Goal: Find contact information: Find contact information

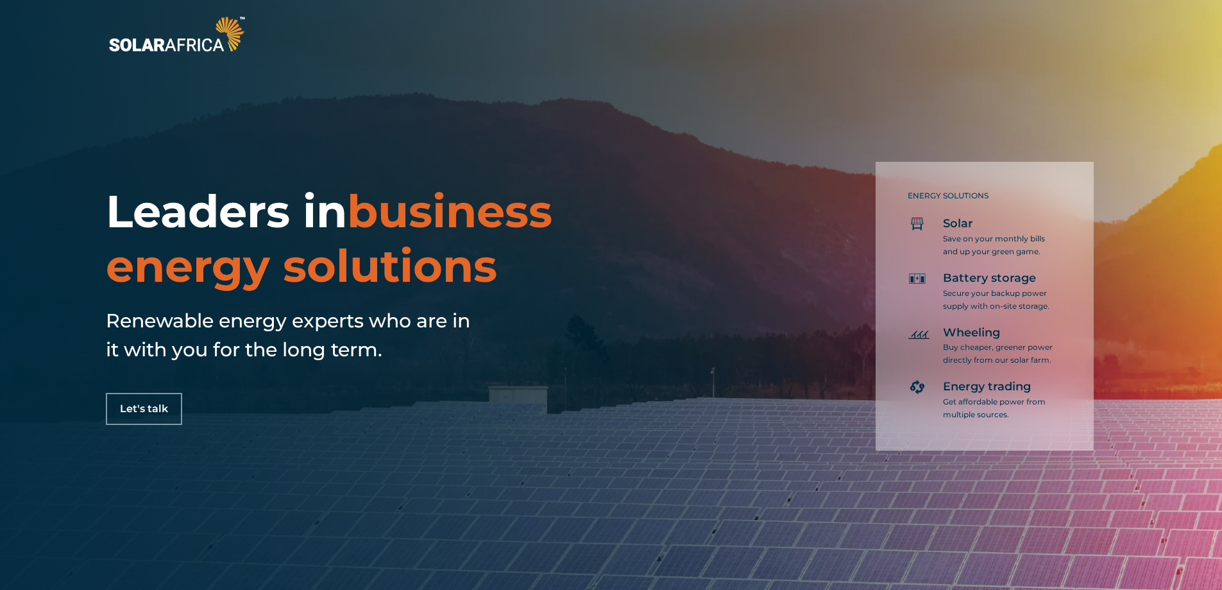
click at [153, 404] on span "Let's talk" at bounding box center [144, 409] width 48 height 10
click at [953, 226] on span "Solar" at bounding box center [958, 223] width 30 height 15
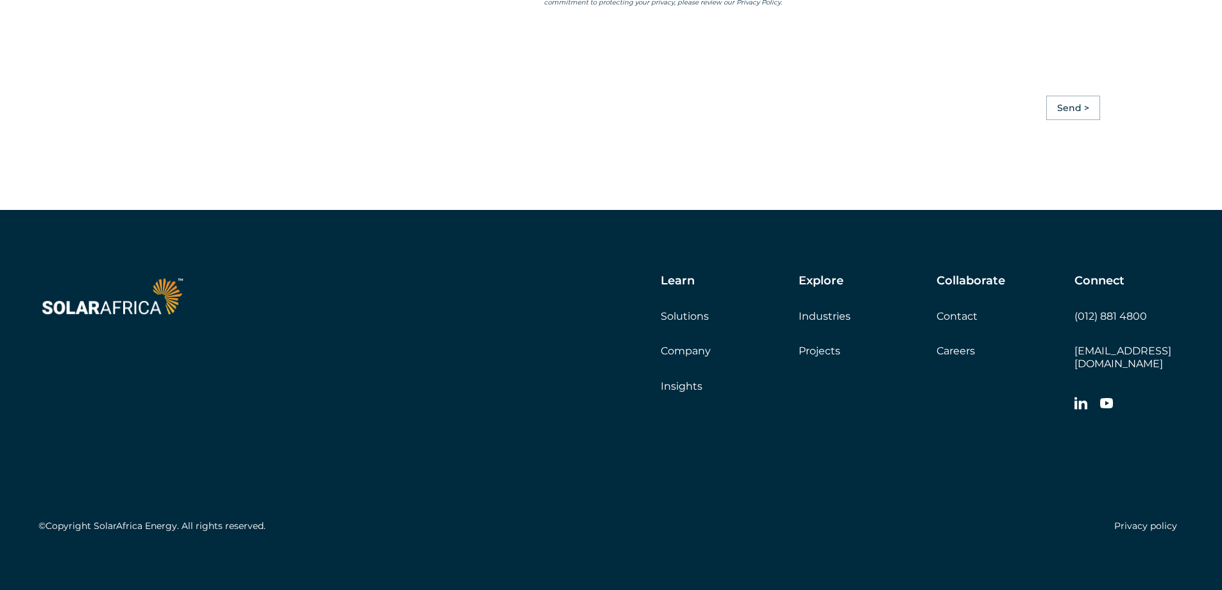
scroll to position [3596, 0]
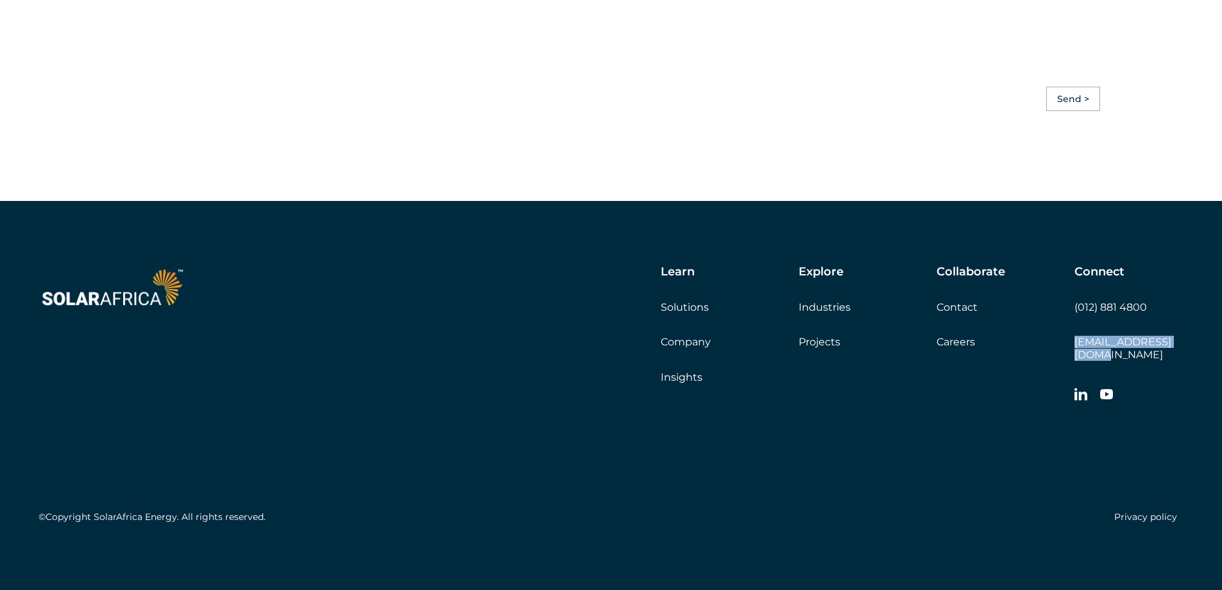
drag, startPoint x: 1185, startPoint y: 351, endPoint x: 1070, endPoint y: 362, distance: 115.4
click at [1070, 362] on div "Learn Solutions Company Insights Explore Industries Projects Collaborate Contac…" at bounding box center [611, 397] width 1222 height 392
copy link "[EMAIL_ADDRESS][DOMAIN_NAME]"
drag, startPoint x: 1150, startPoint y: 314, endPoint x: 1074, endPoint y: 318, distance: 75.8
click at [1074, 318] on div "Learn Solutions Company Insights Explore Industries Projects Collaborate Contac…" at bounding box center [743, 337] width 881 height 144
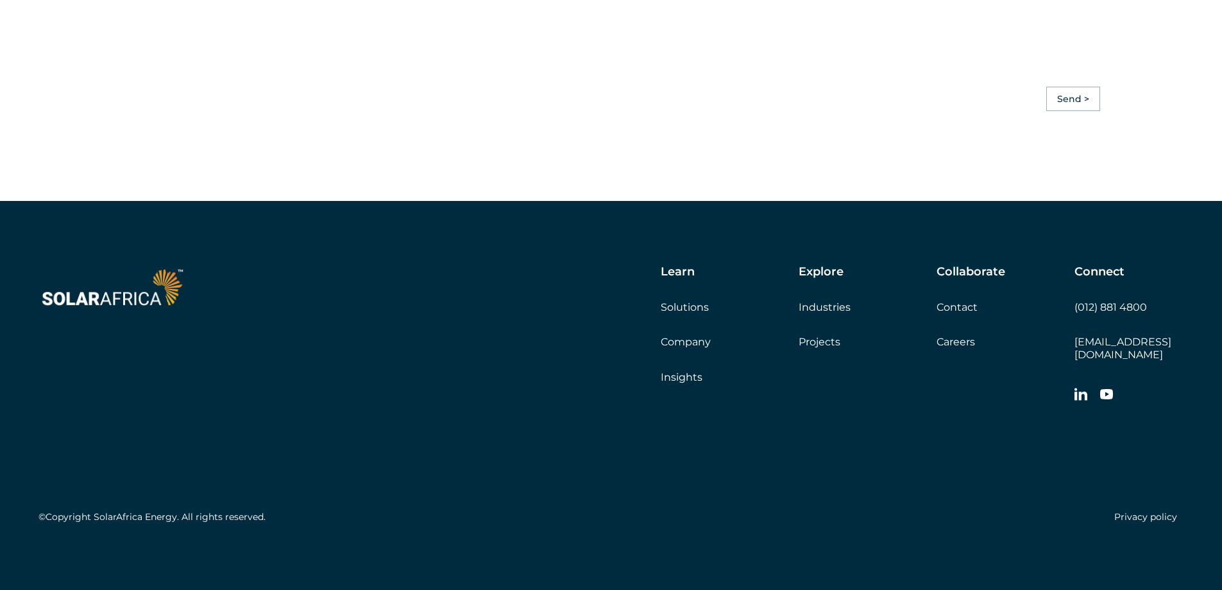
click at [1143, 335] on div "Connect (012) 881 4800 [EMAIL_ADDRESS][DOMAIN_NAME]" at bounding box center [1129, 337] width 109 height 144
drag, startPoint x: 1148, startPoint y: 314, endPoint x: 1075, endPoint y: 329, distance: 74.7
click at [1075, 329] on div "Connect (012) 881 4800 [EMAIL_ADDRESS][DOMAIN_NAME]" at bounding box center [1129, 337] width 109 height 144
copy link "(012) 881 4800"
